Goal: Understand process/instructions: Learn how to perform a task or action

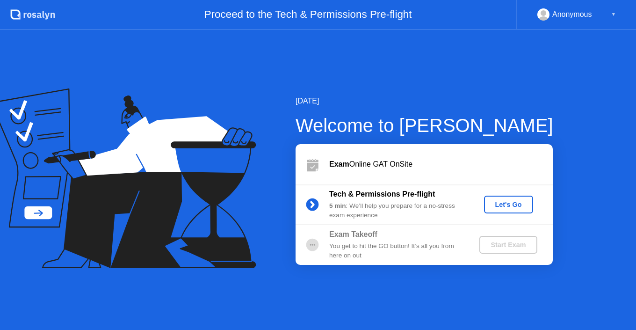
click at [494, 201] on div "Let's Go" at bounding box center [509, 204] width 42 height 7
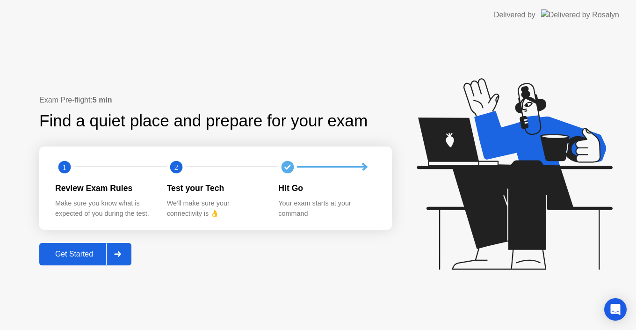
click at [94, 252] on div "Get Started" at bounding box center [74, 254] width 64 height 8
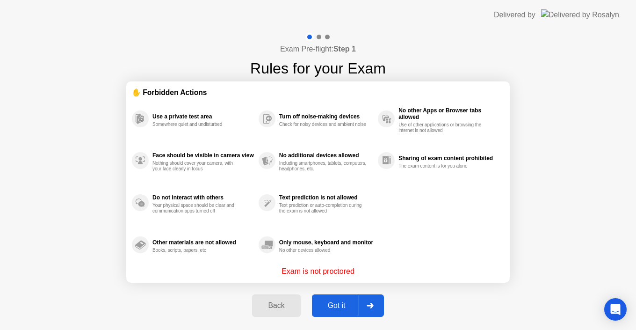
click at [344, 308] on div "Got it" at bounding box center [337, 305] width 44 height 8
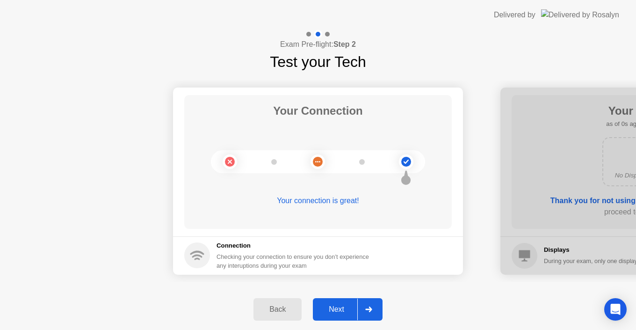
click at [344, 308] on div "Next" at bounding box center [336, 309] width 42 height 8
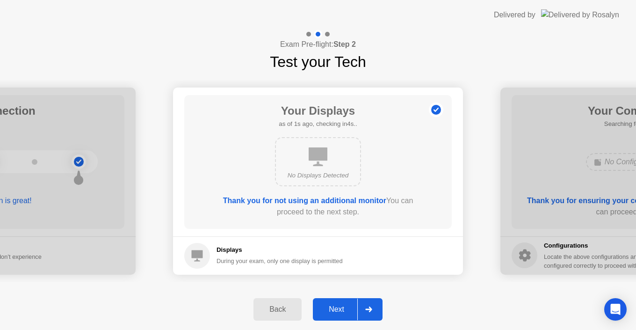
click at [344, 308] on div "Next" at bounding box center [336, 309] width 42 height 8
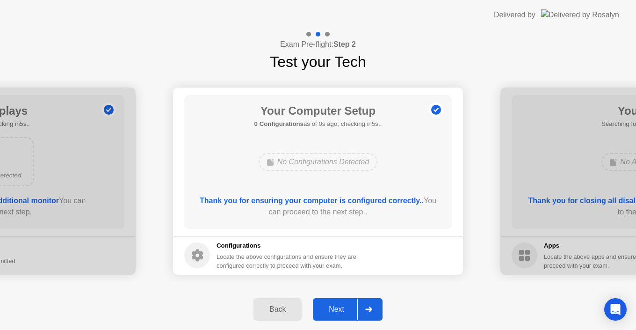
click at [344, 308] on div "Next" at bounding box center [336, 309] width 42 height 8
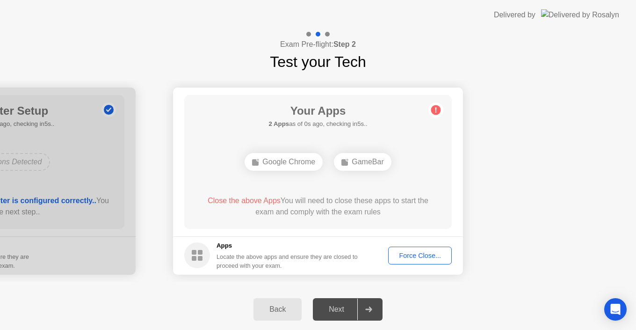
click at [416, 253] on div "Force Close..." at bounding box center [419, 254] width 57 height 7
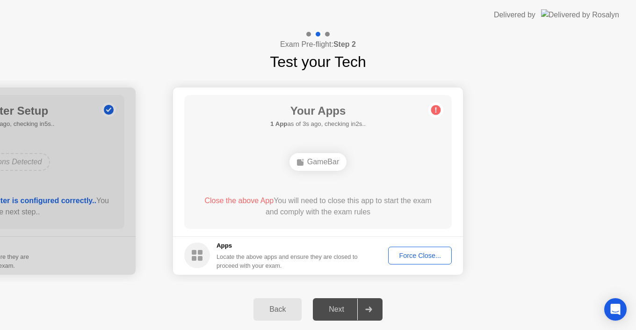
click at [274, 307] on div "Back" at bounding box center [277, 309] width 43 height 8
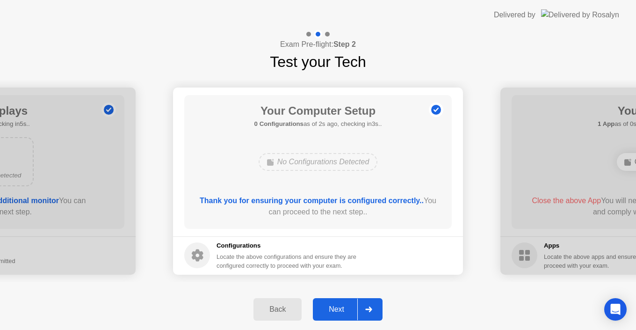
click at [349, 309] on div "Next" at bounding box center [336, 309] width 42 height 8
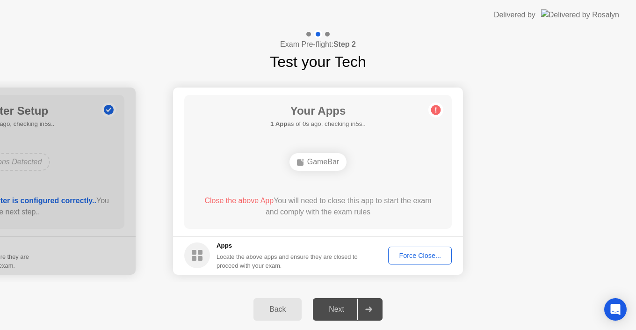
click at [427, 255] on div "Force Close..." at bounding box center [419, 254] width 57 height 7
